Goal: Task Accomplishment & Management: Manage account settings

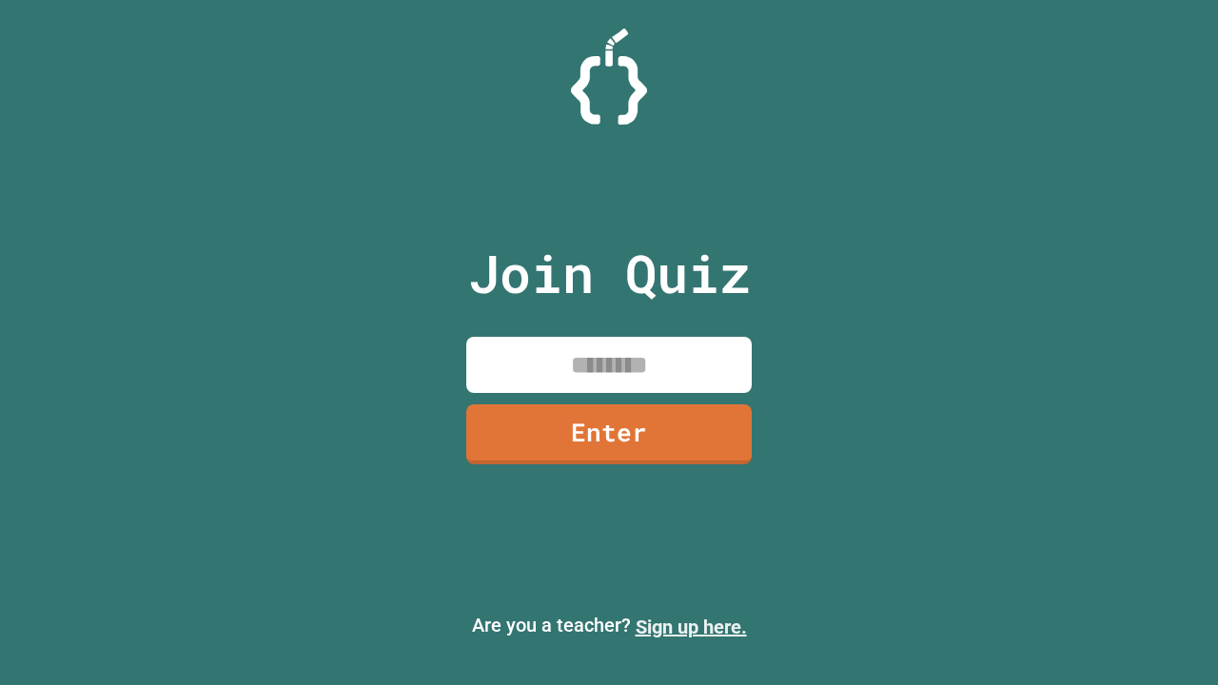
click at [691, 627] on link "Sign up here." at bounding box center [690, 626] width 111 height 23
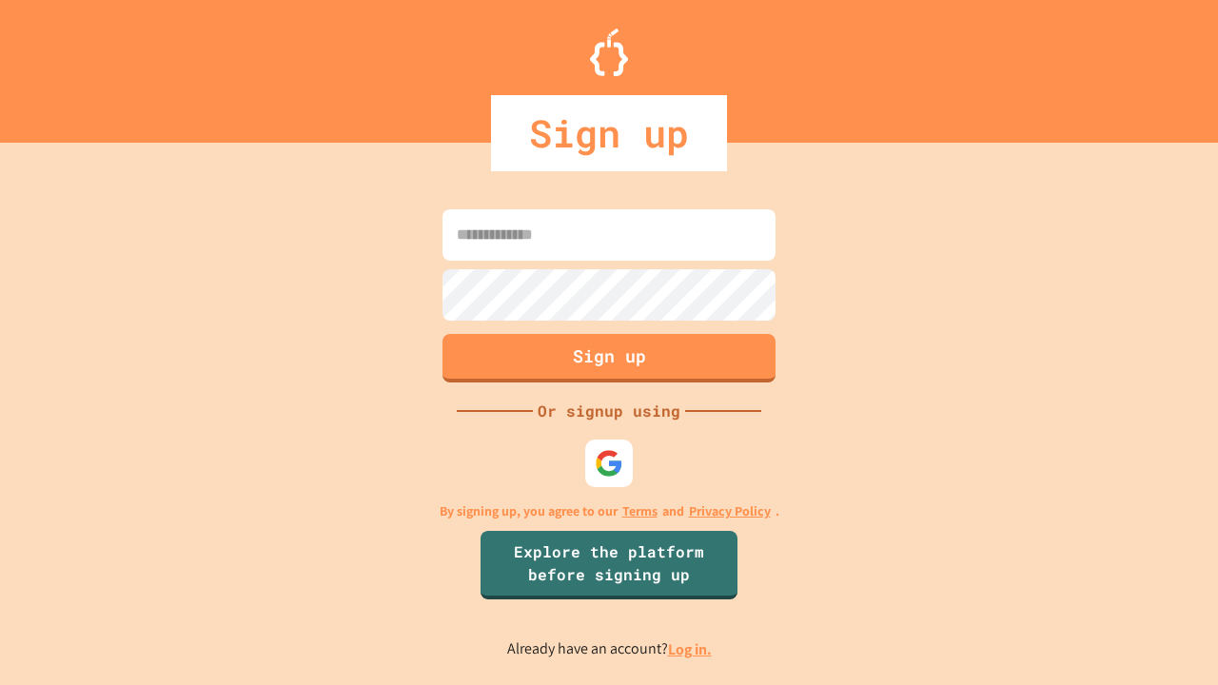
click at [691, 649] on link "Log in." at bounding box center [690, 649] width 44 height 20
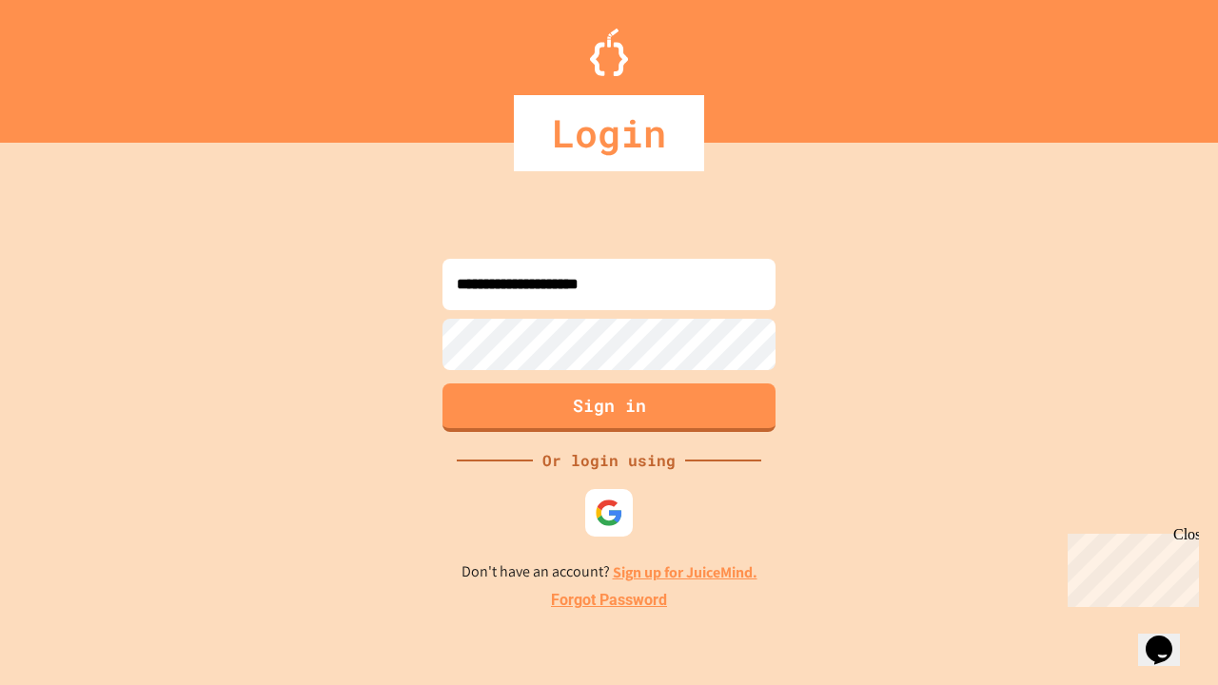
type input "**********"
